Goal: Task Accomplishment & Management: Manage account settings

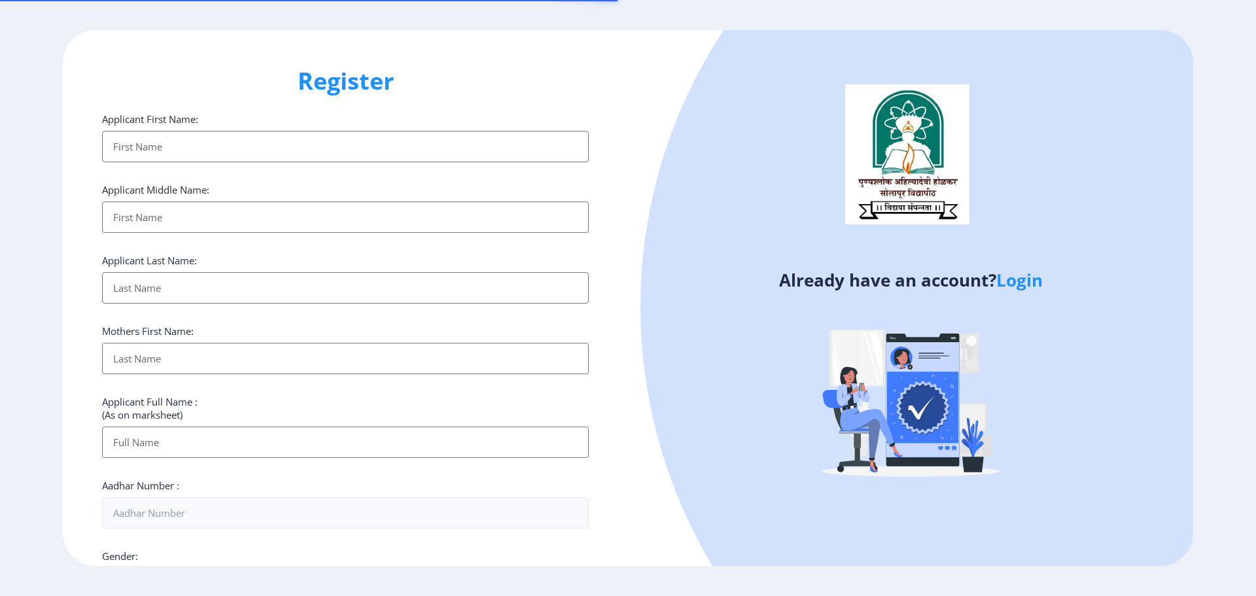
select select
click at [1017, 288] on link "Login" at bounding box center [1019, 280] width 46 height 24
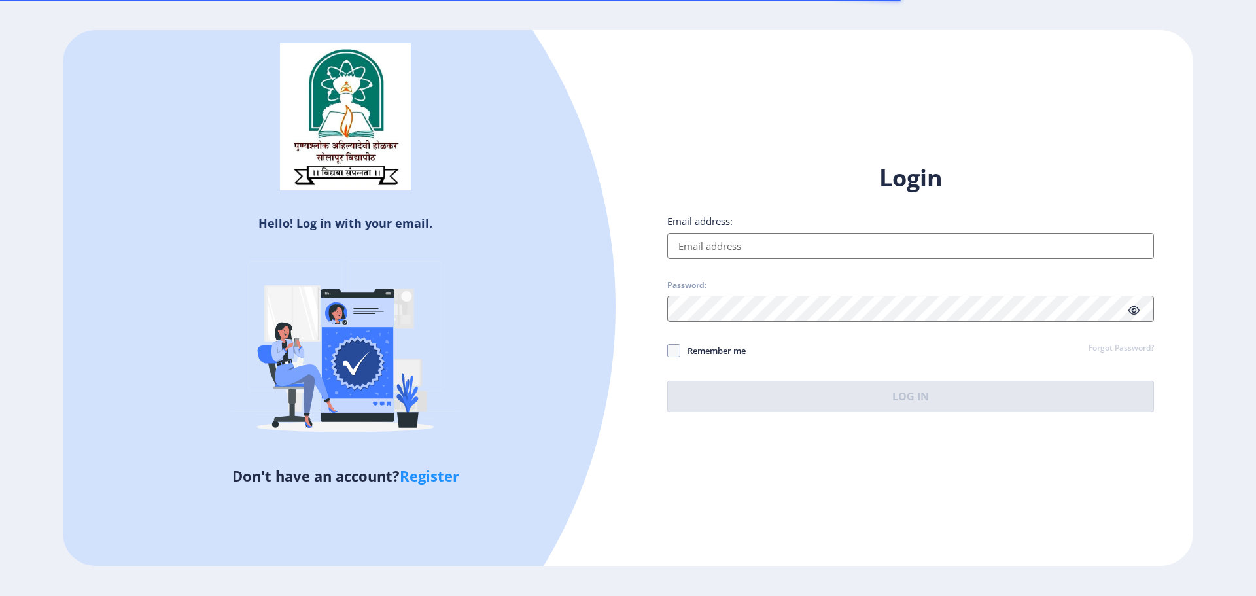
click at [756, 246] on input "Email address:" at bounding box center [910, 246] width 487 height 26
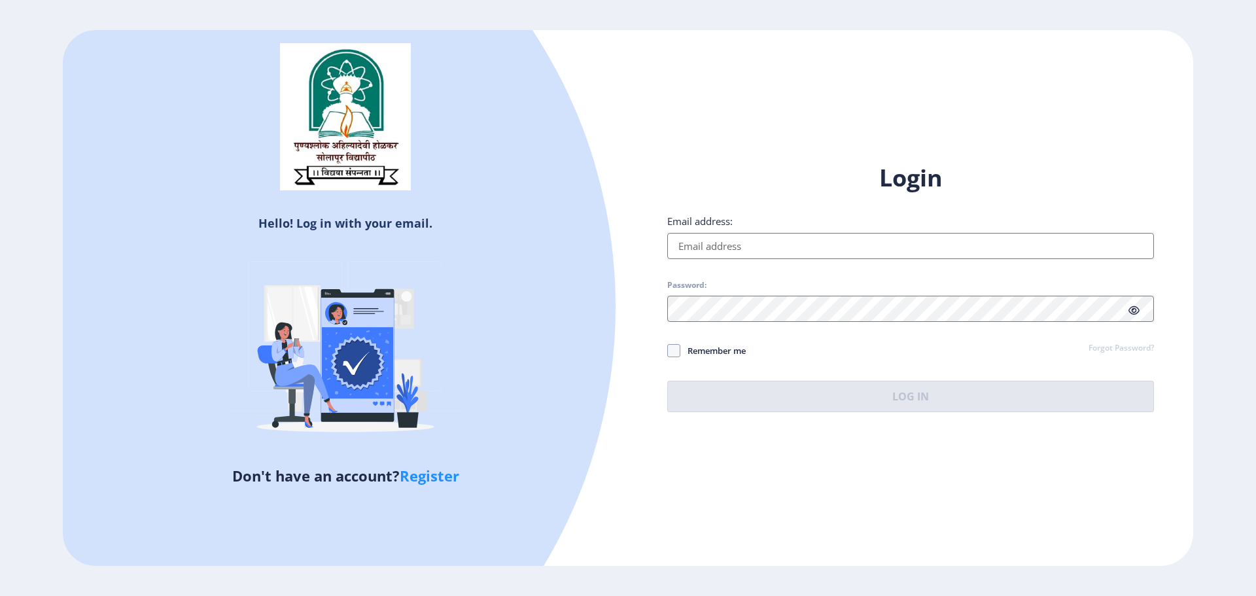
type input "[EMAIL_ADDRESS][DOMAIN_NAME]"
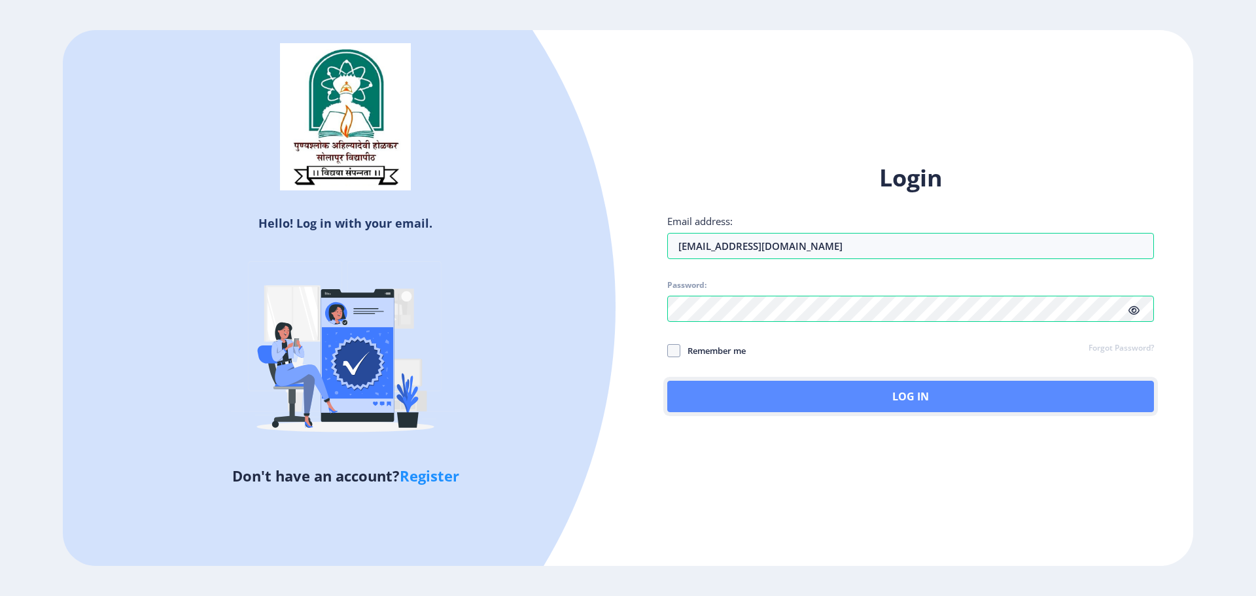
click at [962, 385] on button "Log In" at bounding box center [910, 396] width 487 height 31
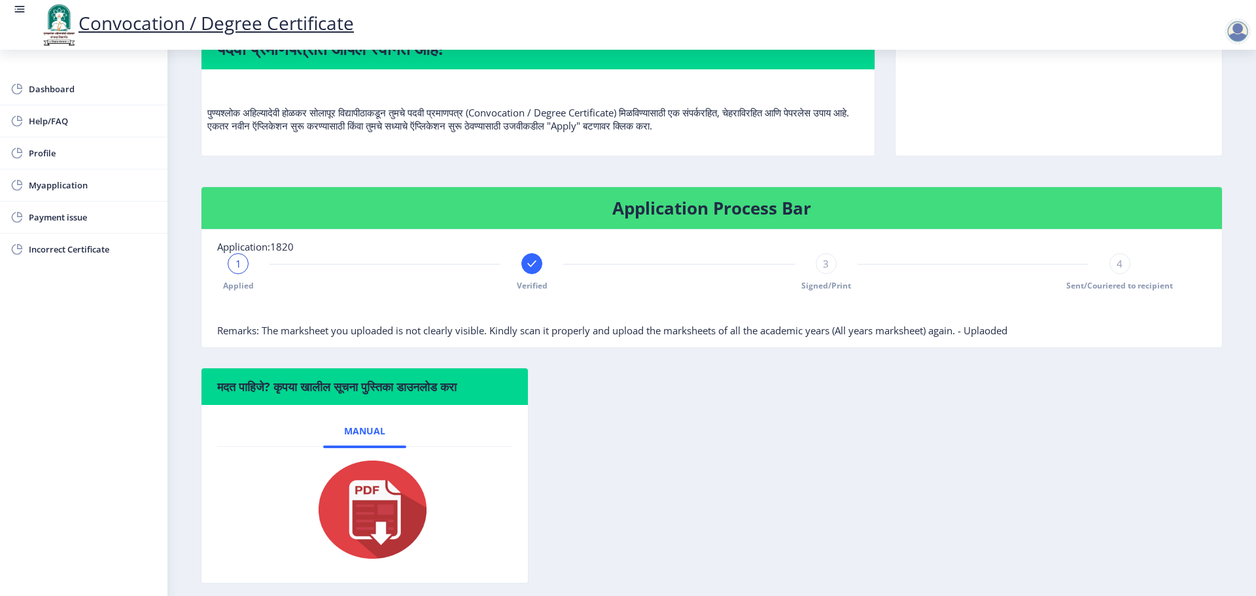
scroll to position [131, 0]
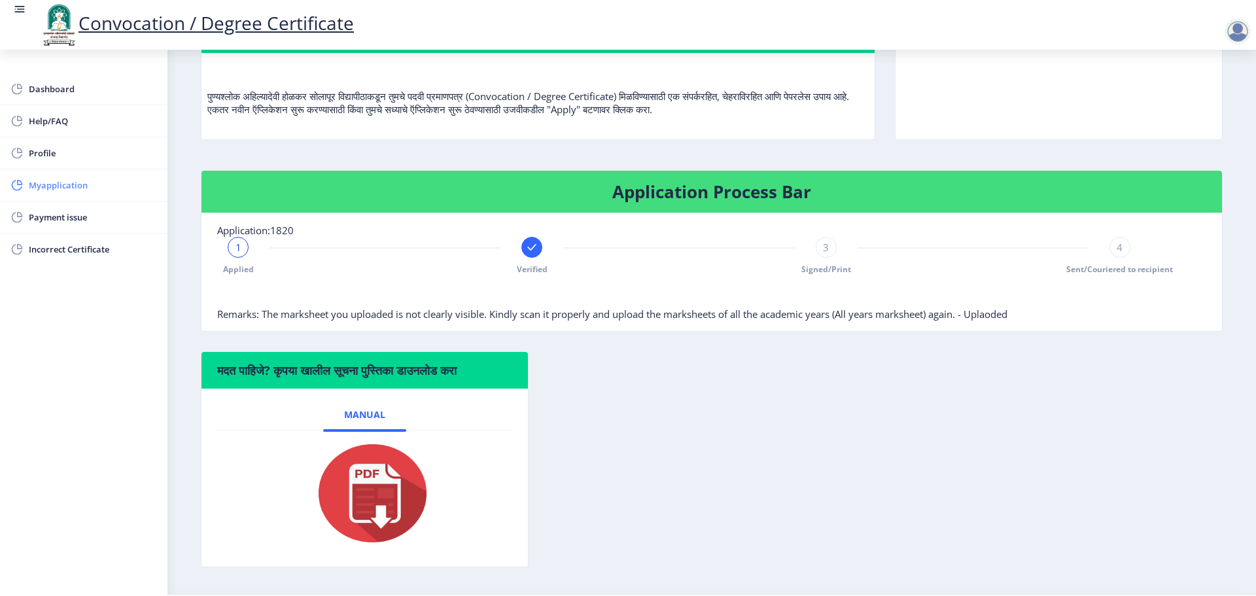
click at [16, 182] on rect at bounding box center [16, 185] width 13 height 13
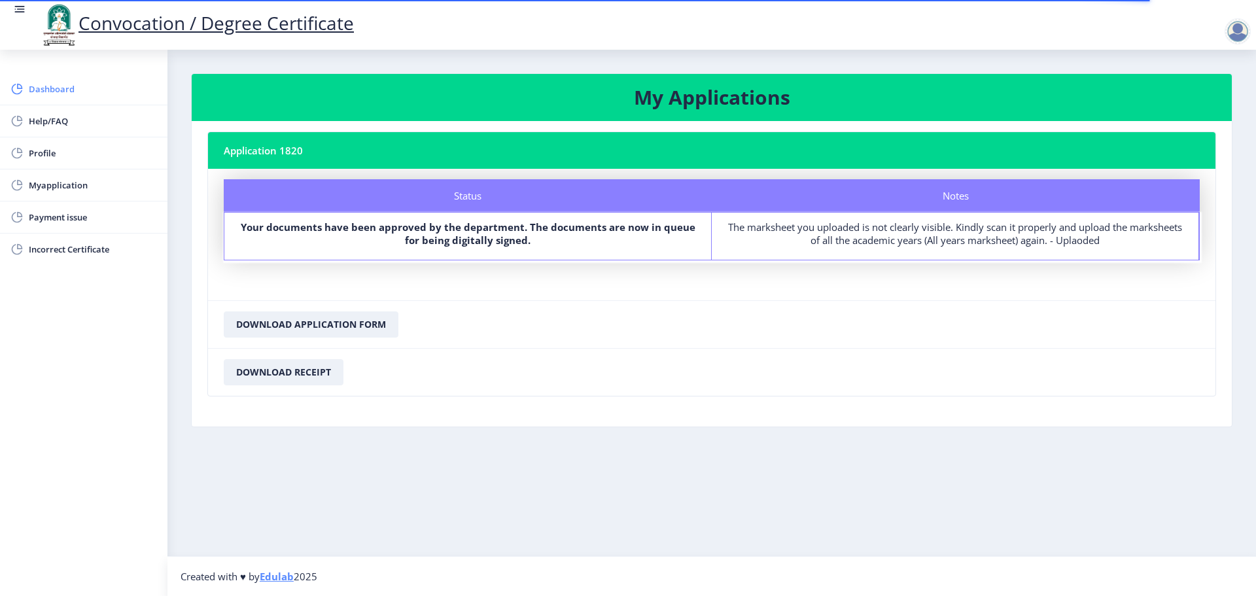
click at [77, 85] on span "Dashboard" at bounding box center [93, 89] width 128 height 16
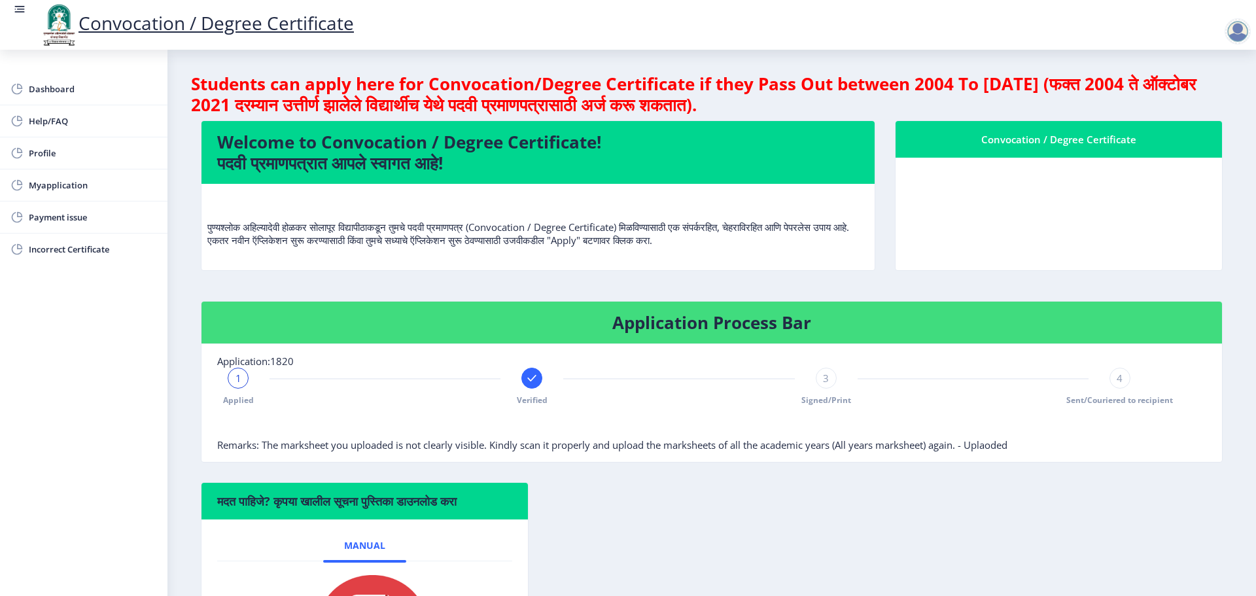
click at [1236, 29] on div at bounding box center [1238, 31] width 26 height 26
click at [1217, 97] on span "Log out" at bounding box center [1204, 102] width 84 height 16
